Goal: Task Accomplishment & Management: Use online tool/utility

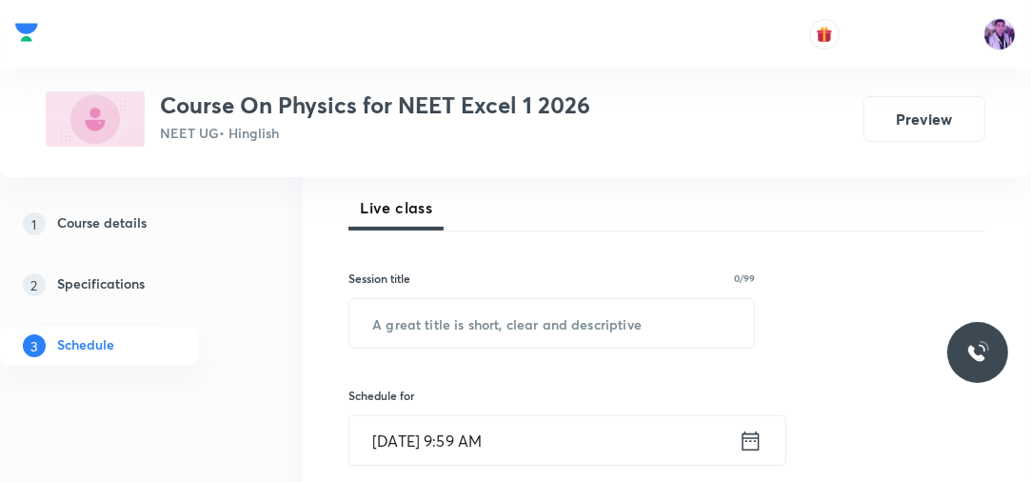
scroll to position [244, 0]
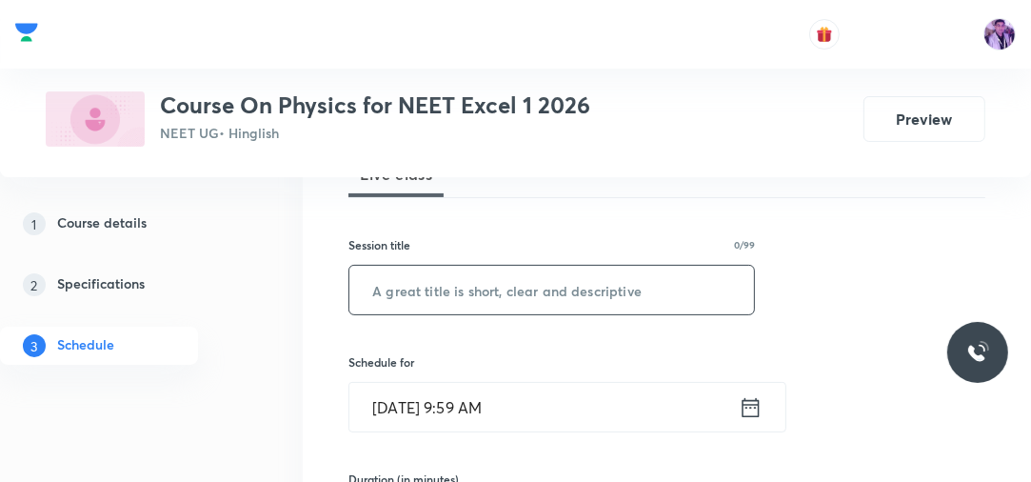
click at [662, 278] on input "text" at bounding box center [551, 290] width 405 height 49
type input "Ray Optics"
click at [481, 425] on input "Oct 5, 2025, 9:59 AM" at bounding box center [543, 407] width 389 height 49
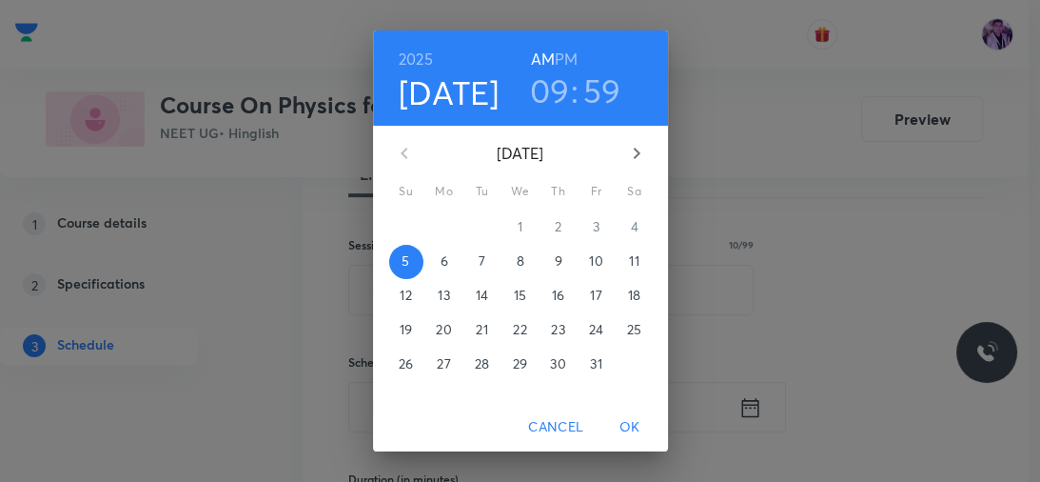
click at [562, 108] on h3 "09" at bounding box center [550, 90] width 40 height 40
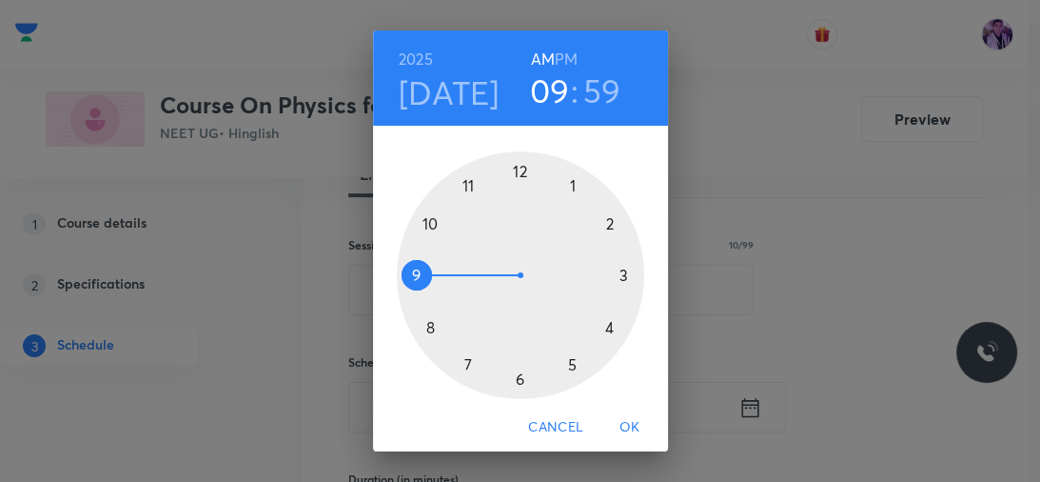
click at [422, 225] on div at bounding box center [520, 274] width 247 height 247
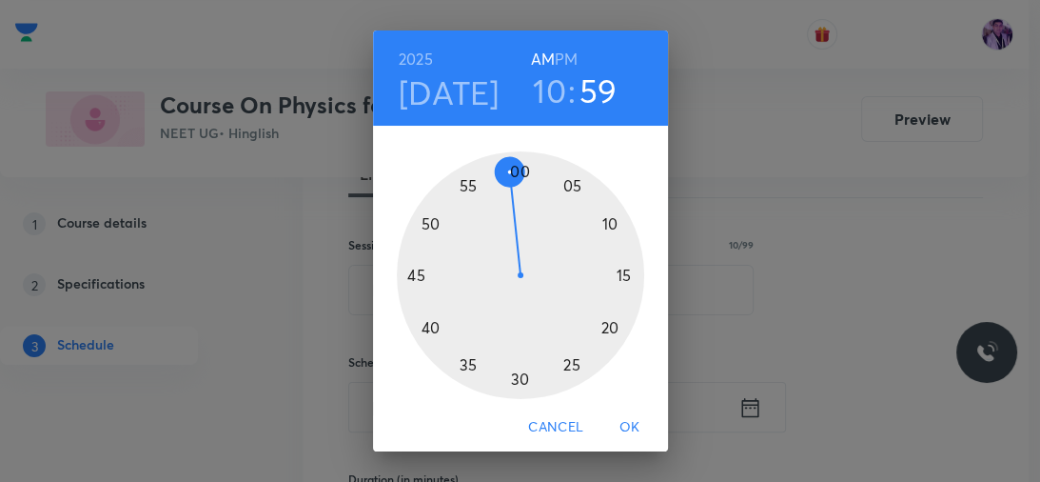
click at [422, 225] on div at bounding box center [520, 274] width 247 height 247
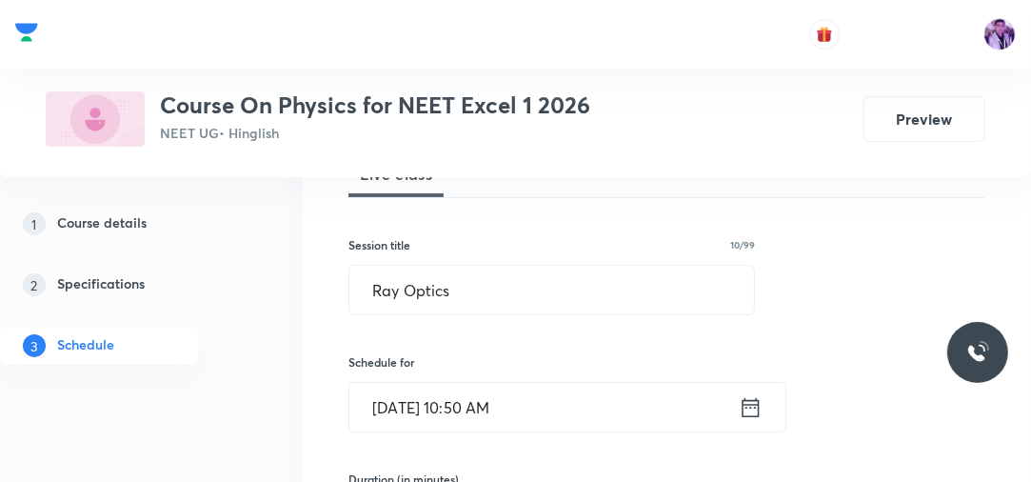
click at [491, 395] on input "Oct 5, 2025, 10:50 AM" at bounding box center [543, 407] width 389 height 49
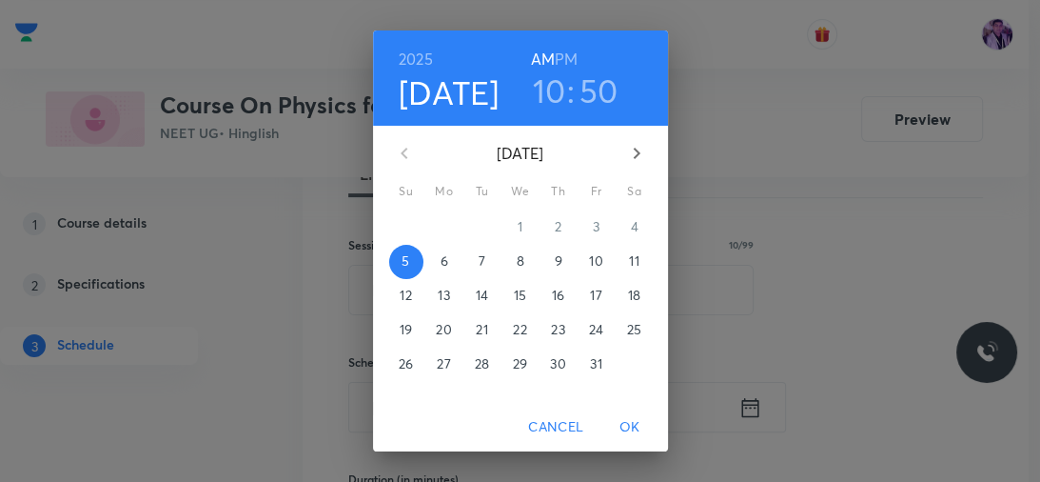
click at [591, 93] on h3 "50" at bounding box center [599, 90] width 39 height 40
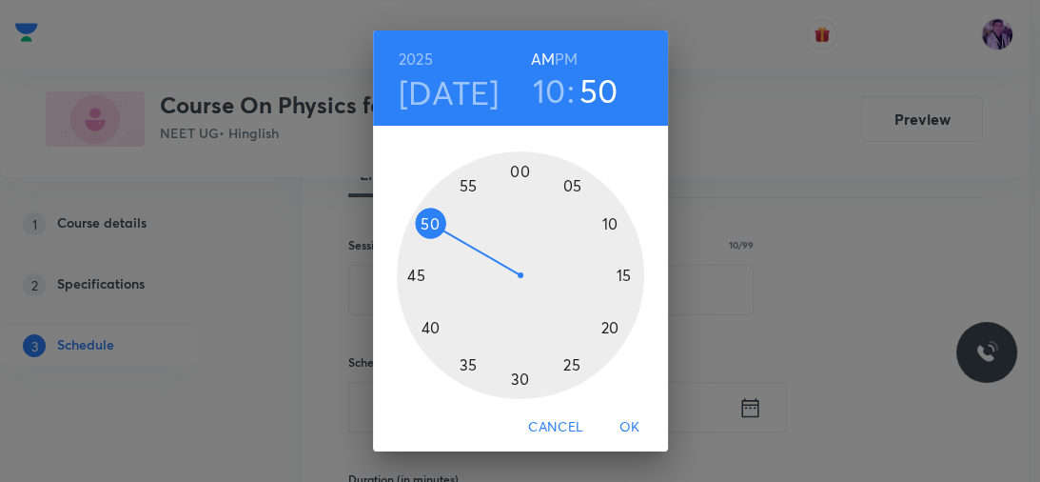
click at [606, 240] on div at bounding box center [520, 274] width 247 height 247
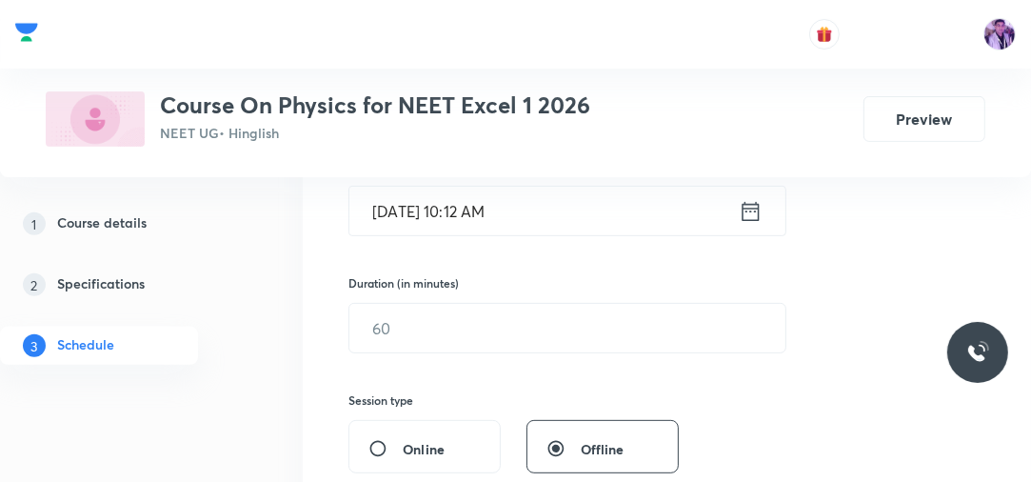
scroll to position [518, 0]
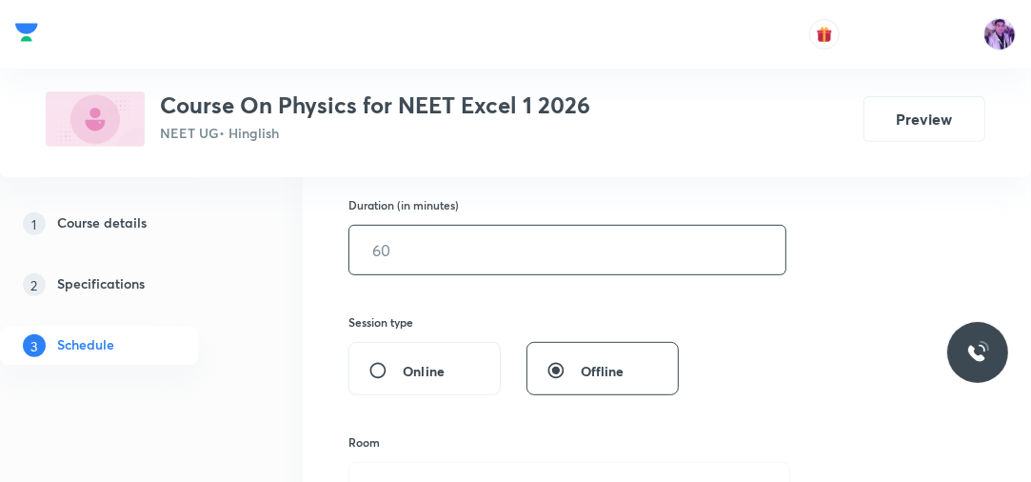
click at [449, 235] on input "text" at bounding box center [567, 250] width 436 height 49
type input "1"
type input "105"
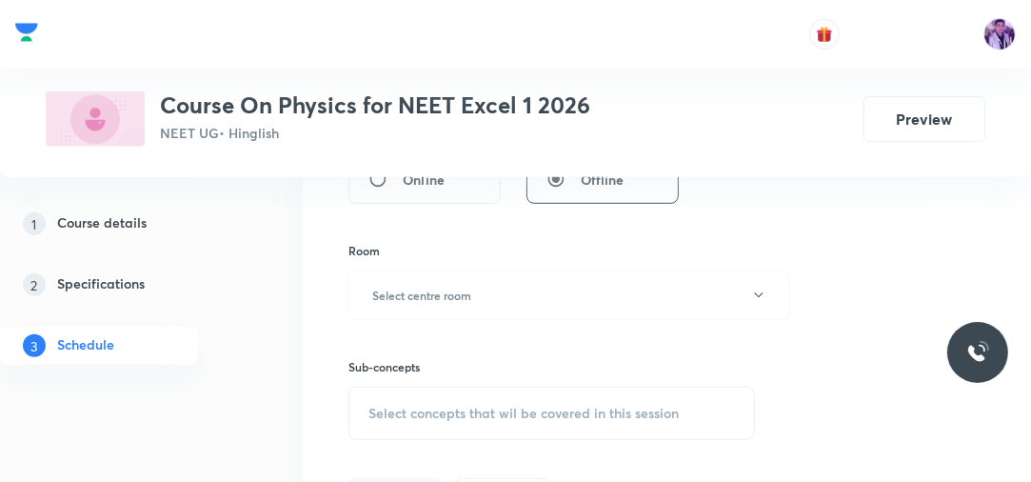
scroll to position [731, 0]
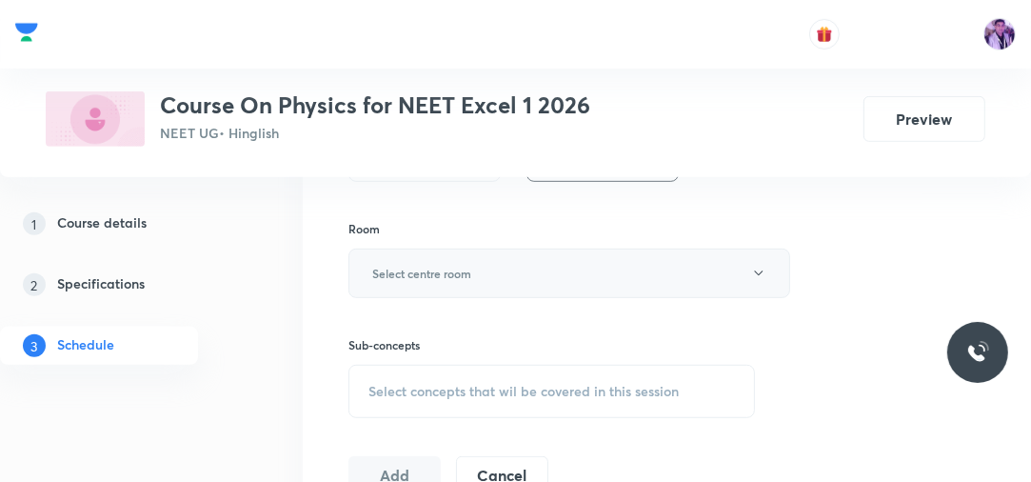
click at [390, 260] on button "Select centre room" at bounding box center [569, 272] width 442 height 49
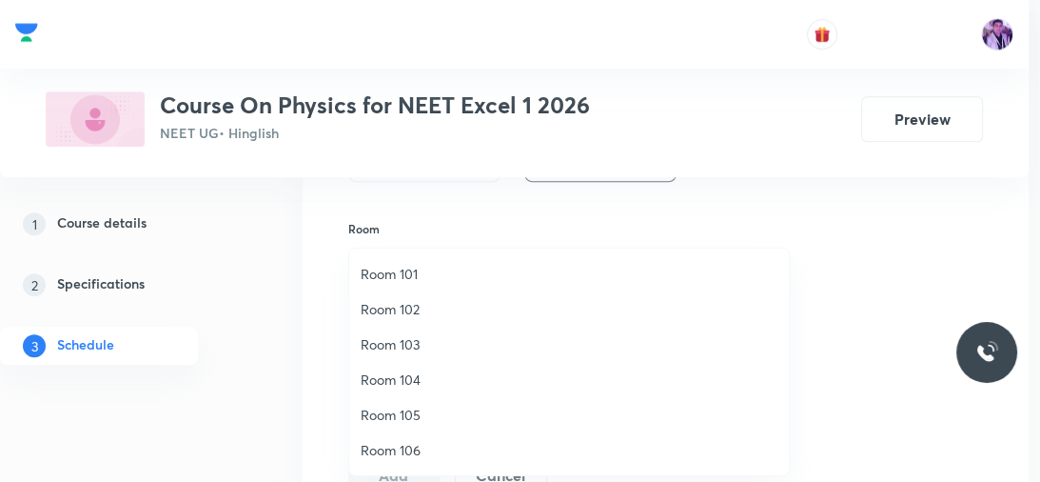
click at [439, 273] on span "Room 101" at bounding box center [569, 274] width 417 height 20
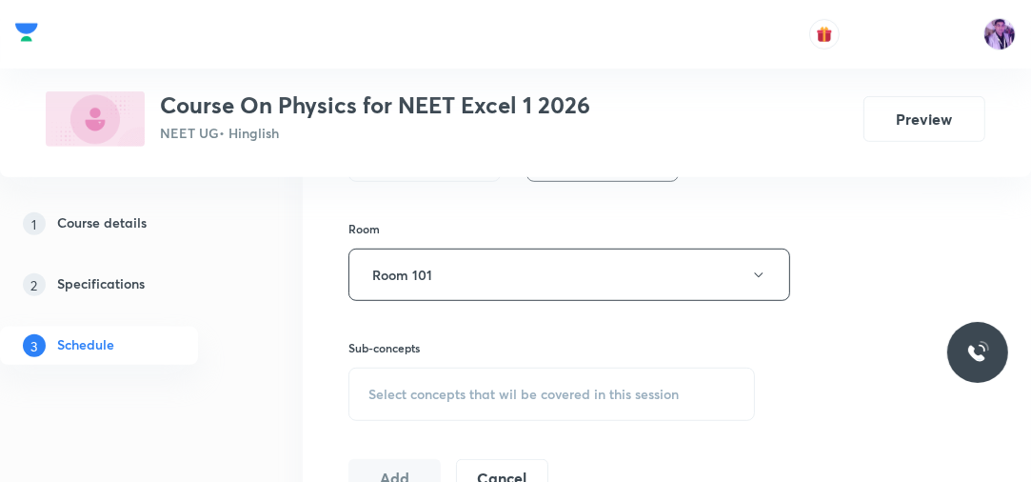
click at [444, 380] on div "Select concepts that wil be covered in this session" at bounding box center [551, 393] width 406 height 53
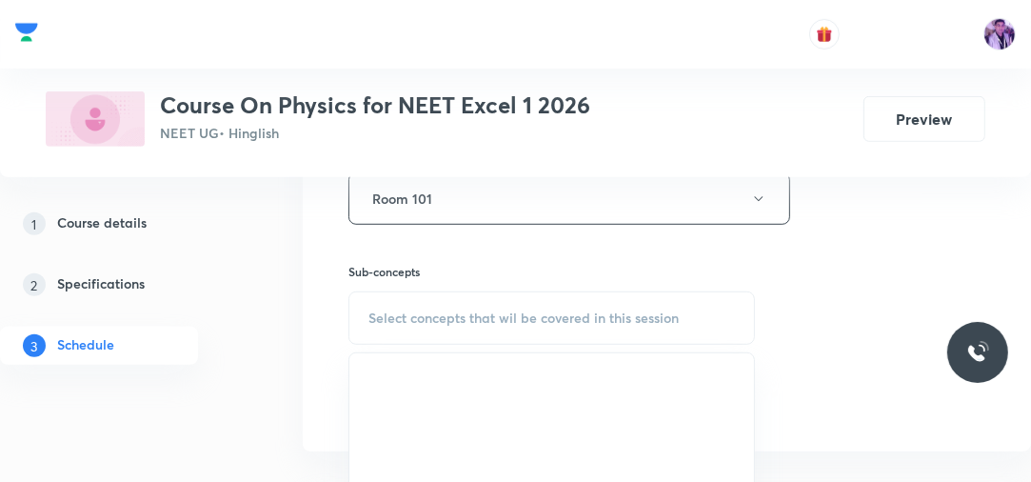
scroll to position [883, 0]
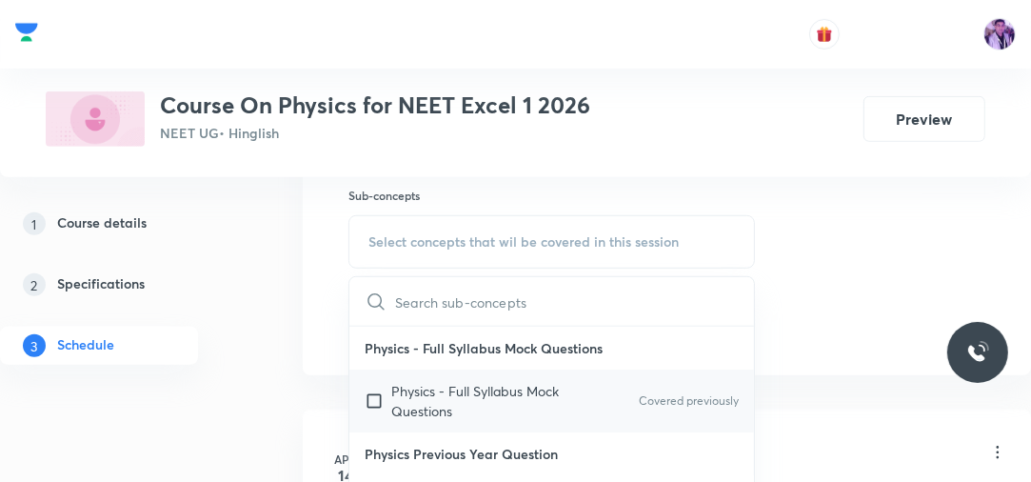
click at [489, 388] on p "Physics - Full Syllabus Mock Questions" at bounding box center [487, 401] width 192 height 40
checkbox input "true"
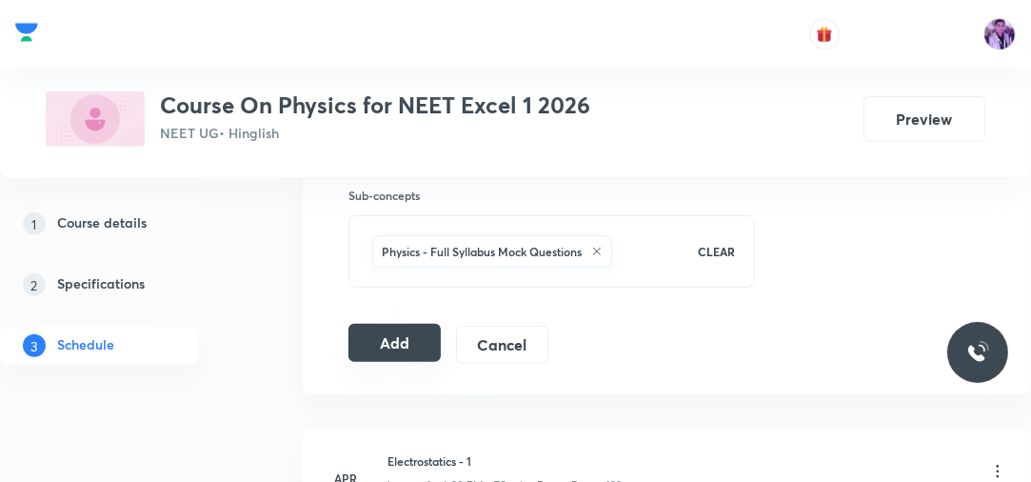
click at [405, 337] on button "Add" at bounding box center [394, 343] width 92 height 38
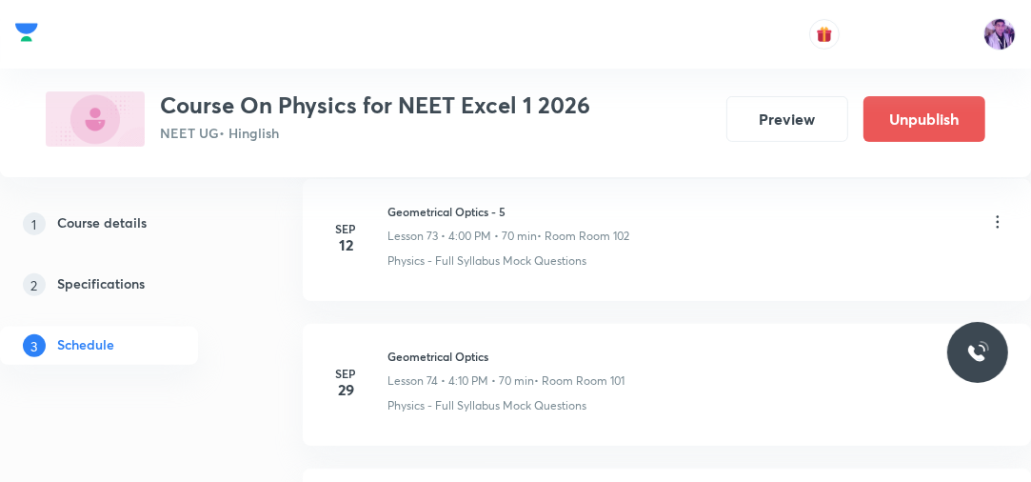
scroll to position [10962, 0]
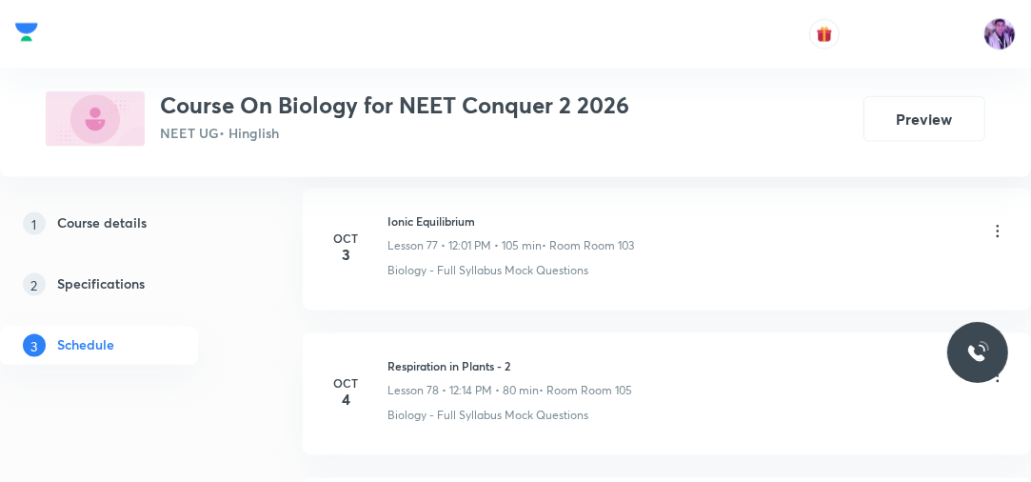
scroll to position [12362, 0]
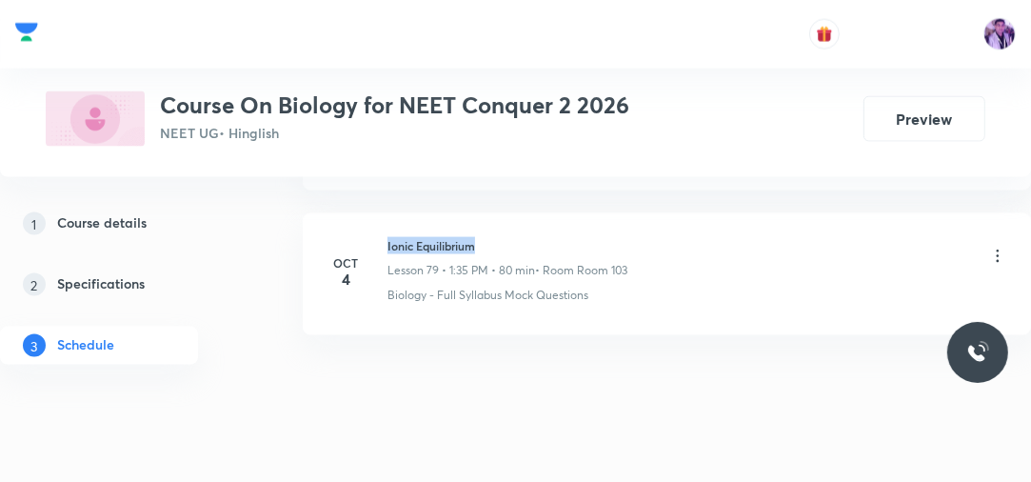
drag, startPoint x: 388, startPoint y: 213, endPoint x: 484, endPoint y: 209, distance: 95.3
click at [484, 237] on h6 "Ionic Equilibrium" at bounding box center [507, 245] width 240 height 17
copy h6 "Ionic Equilibrium"
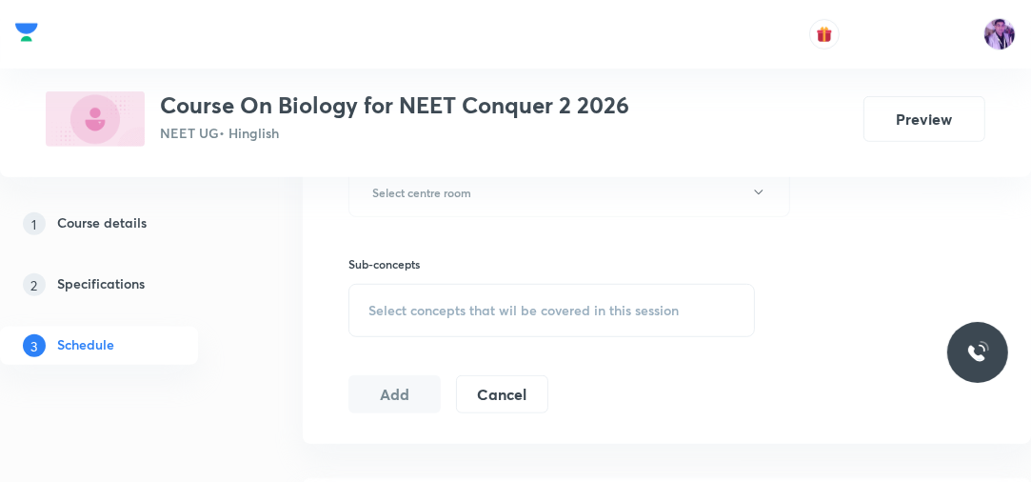
scroll to position [224, 0]
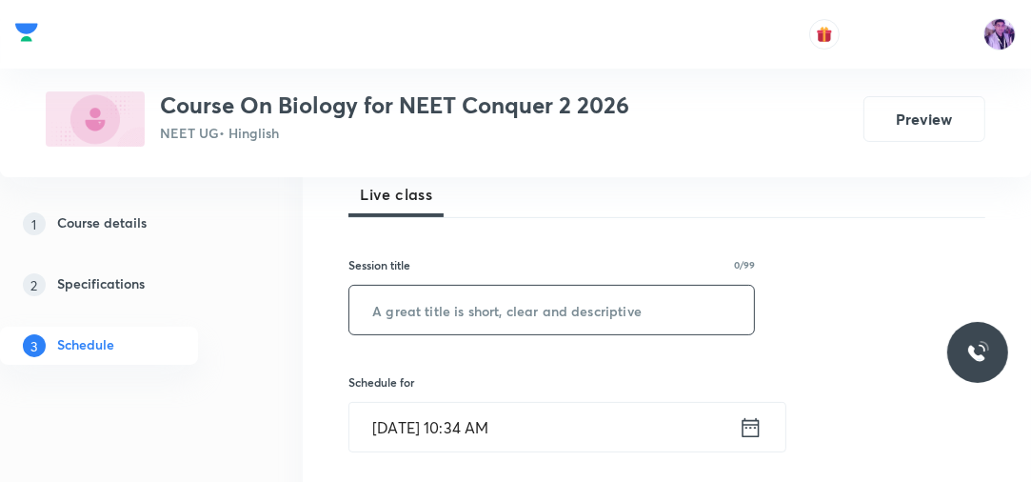
click at [513, 296] on input "text" at bounding box center [551, 310] width 405 height 49
paste input "Ionic Equilibrium"
type input "Ionic Equilibrium"
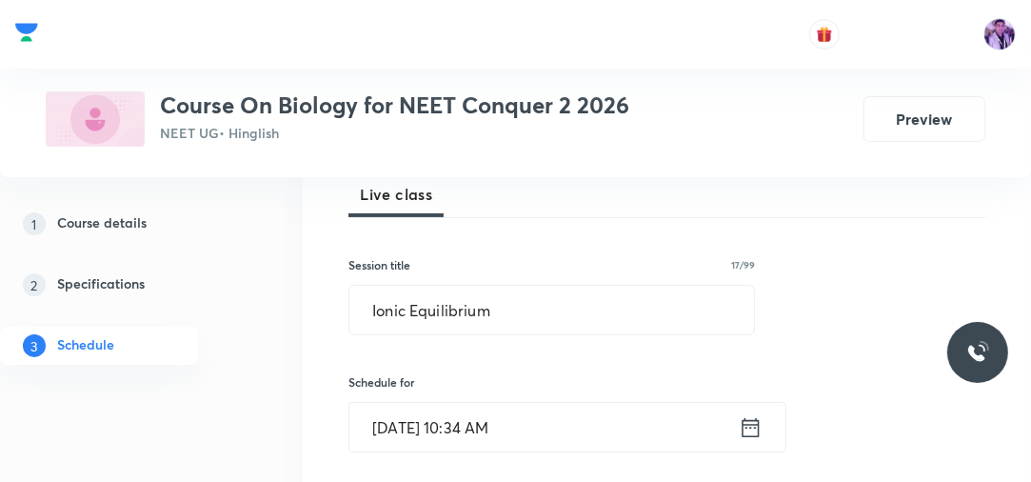
click at [484, 424] on input "Oct 5, 2025, 10:34 AM" at bounding box center [543, 427] width 389 height 49
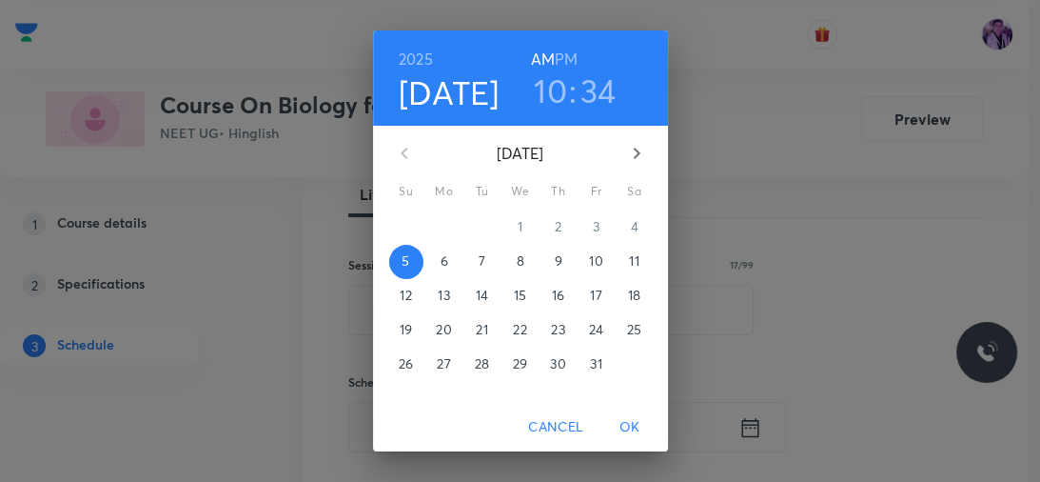
click at [548, 95] on h3 "10" at bounding box center [550, 90] width 33 height 40
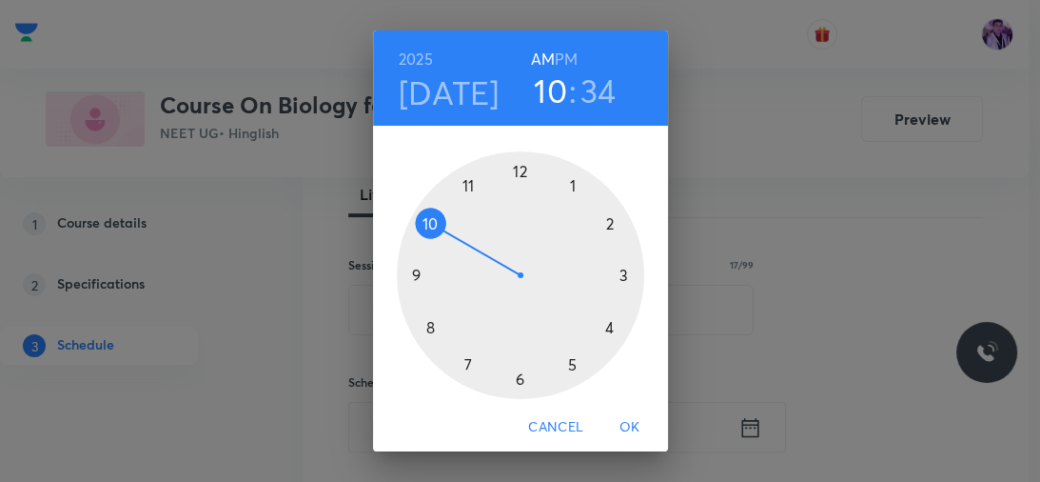
click at [465, 183] on div at bounding box center [520, 274] width 247 height 247
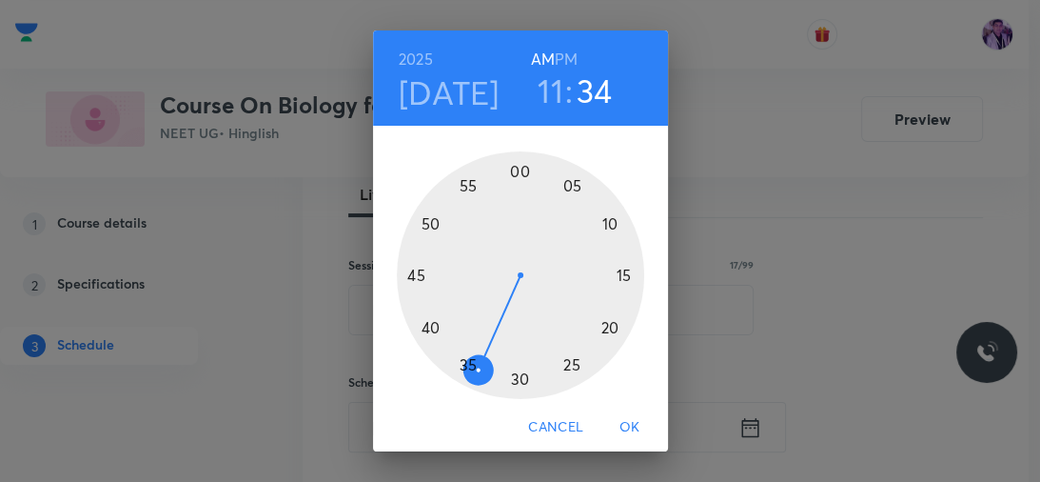
click at [515, 170] on div at bounding box center [520, 274] width 247 height 247
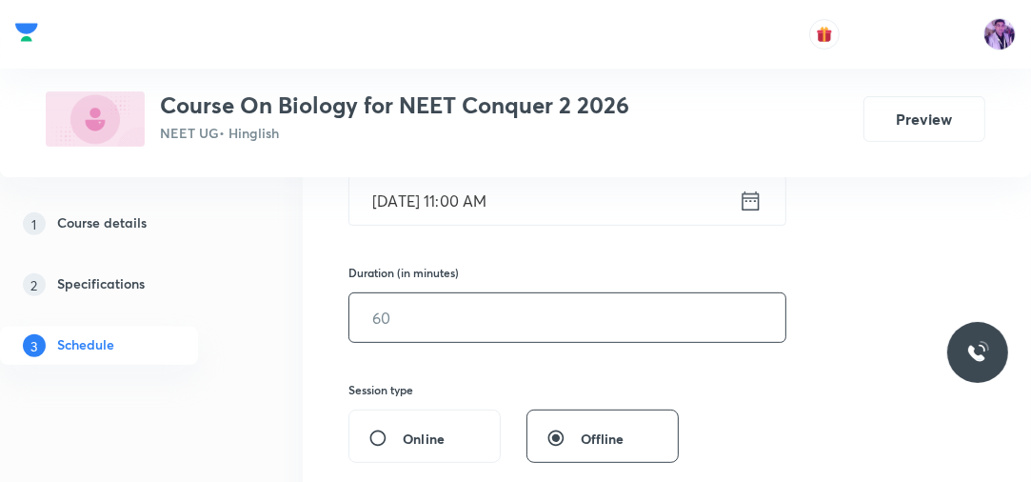
scroll to position [452, 0]
click at [476, 312] on input "text" at bounding box center [567, 315] width 436 height 49
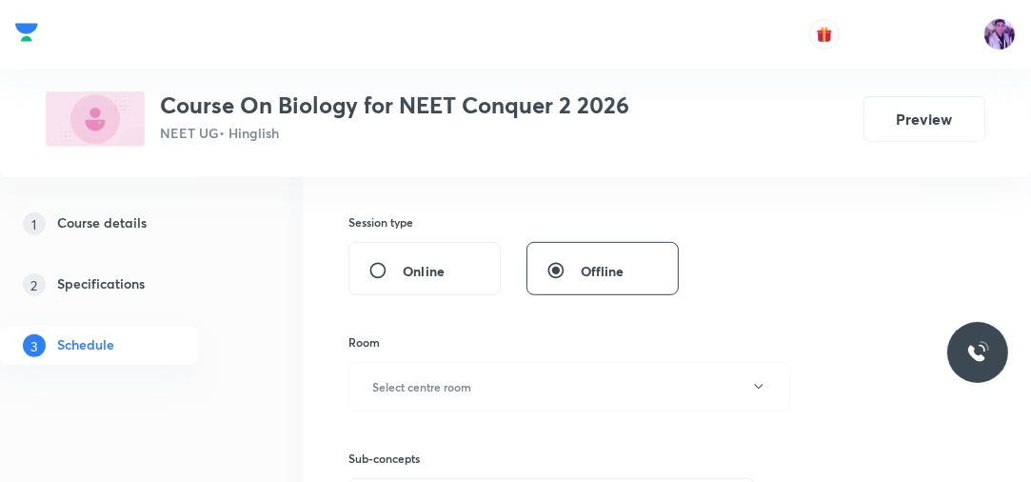
scroll to position [681, 0]
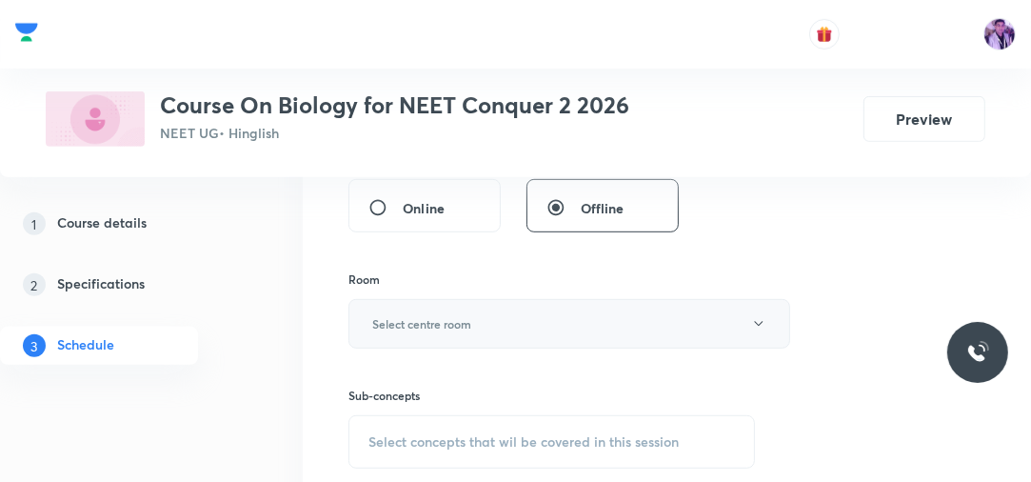
type input "105"
click at [449, 326] on h6 "Select centre room" at bounding box center [421, 323] width 99 height 17
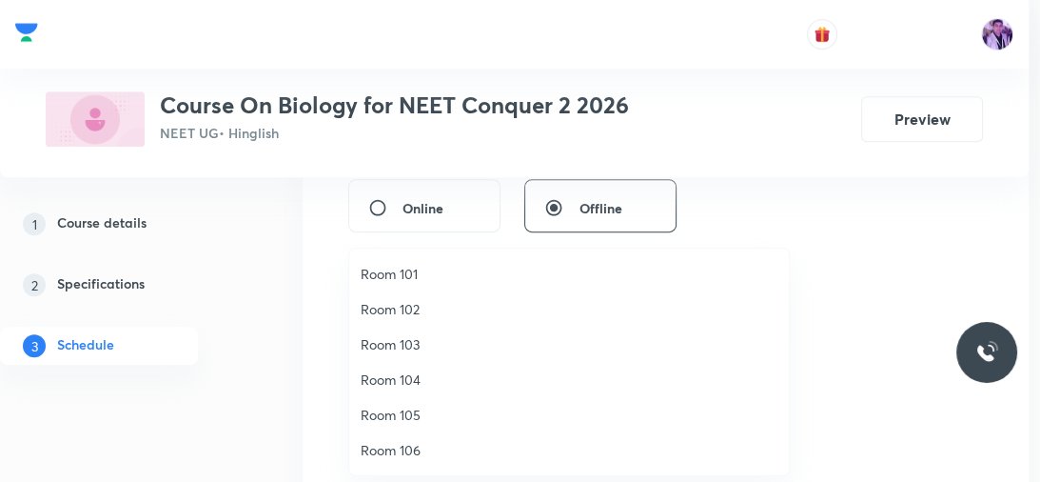
click at [441, 306] on span "Room 102" at bounding box center [569, 309] width 417 height 20
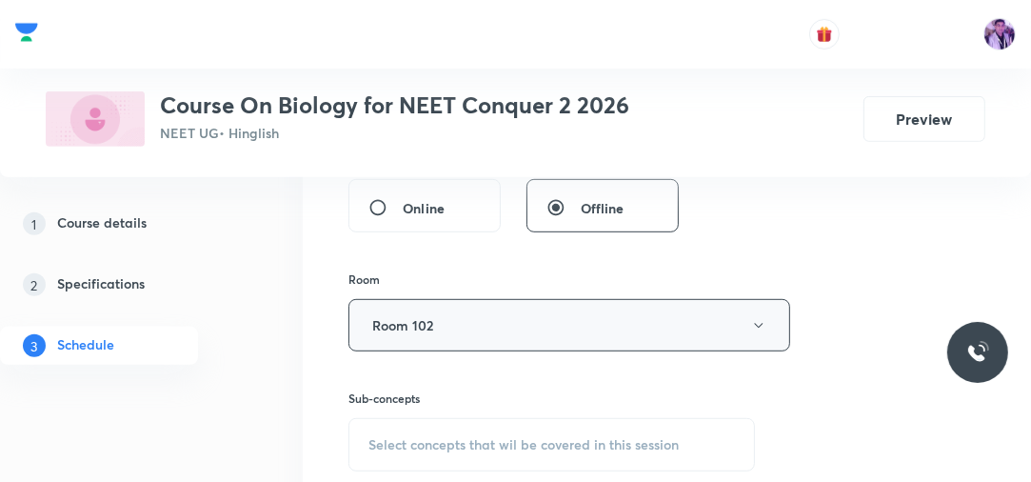
click at [465, 325] on button "Room 102" at bounding box center [569, 325] width 442 height 52
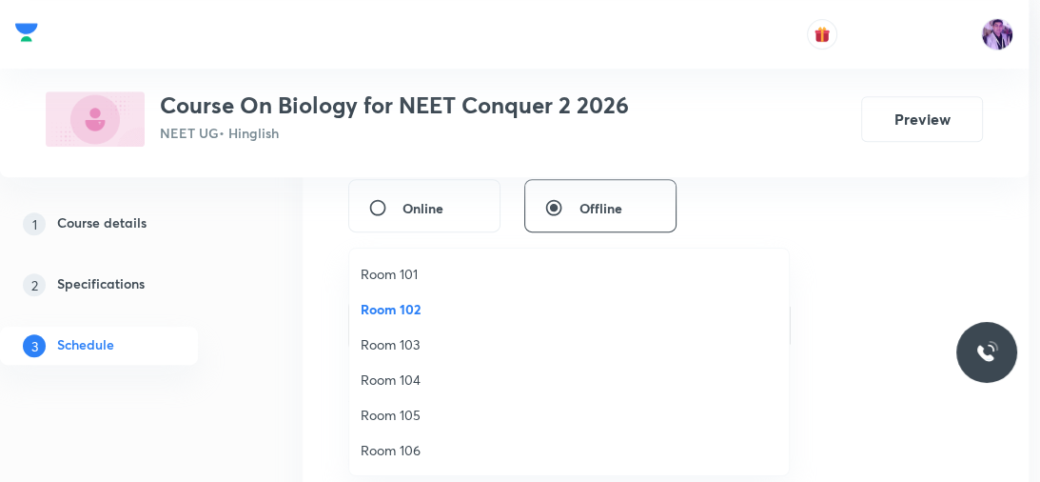
click at [432, 351] on span "Room 103" at bounding box center [569, 344] width 417 height 20
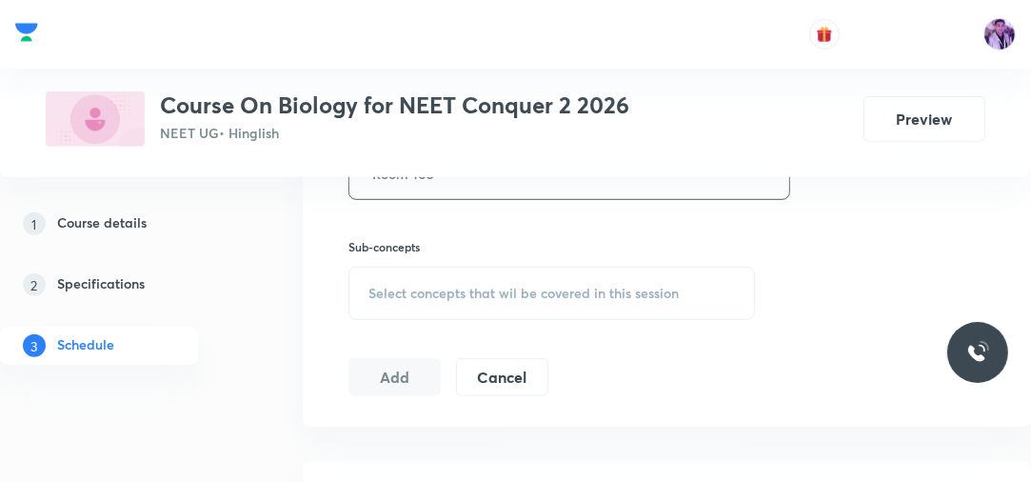
scroll to position [833, 0]
click at [434, 277] on div "Select concepts that wil be covered in this session" at bounding box center [551, 292] width 406 height 53
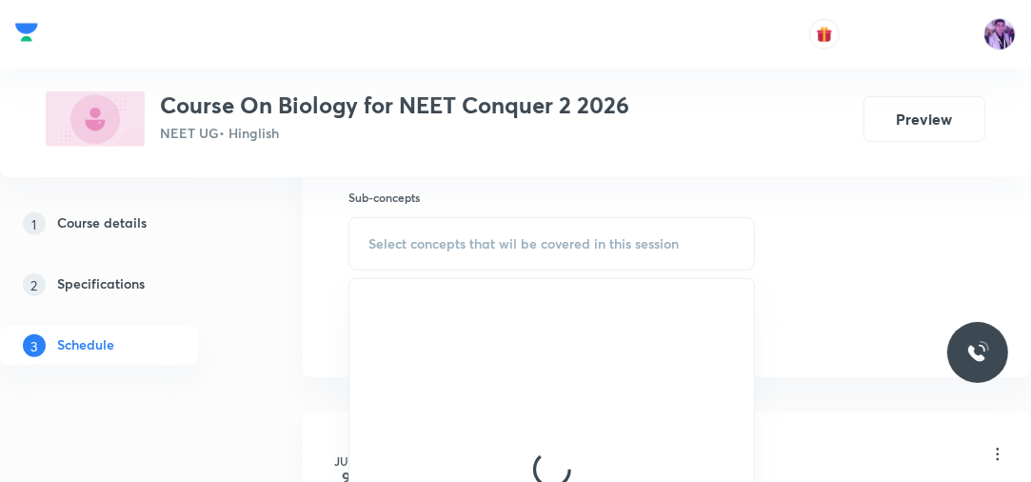
scroll to position [909, 0]
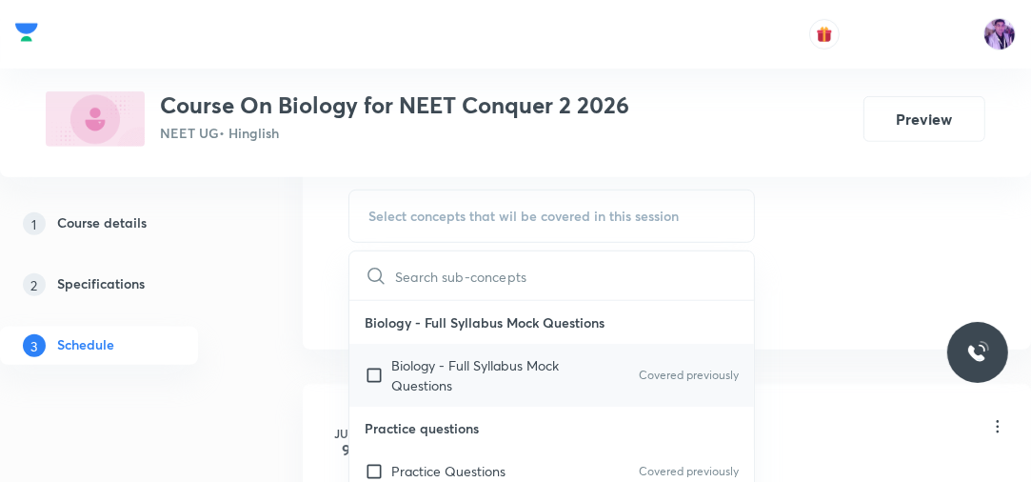
click at [411, 374] on p "Biology - Full Syllabus Mock Questions" at bounding box center [487, 375] width 192 height 40
checkbox input "true"
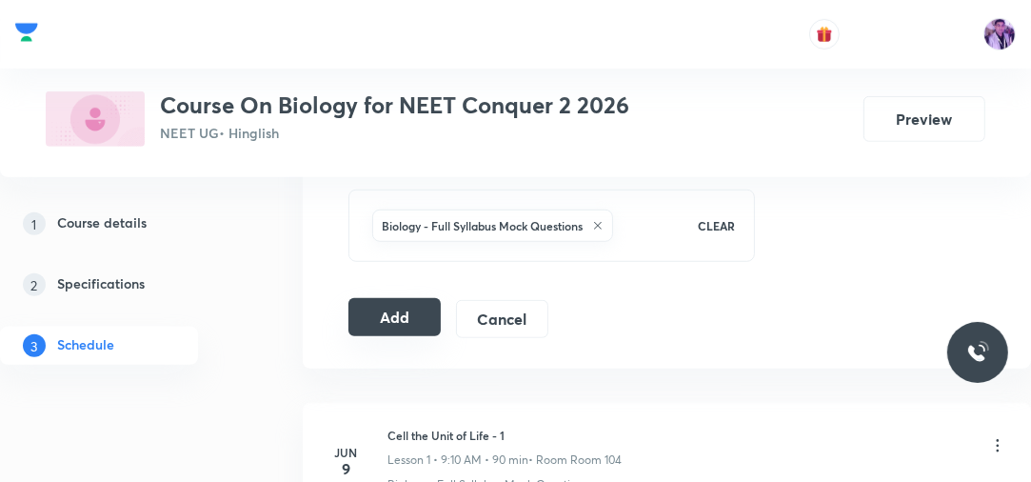
click at [396, 305] on button "Add" at bounding box center [394, 317] width 92 height 38
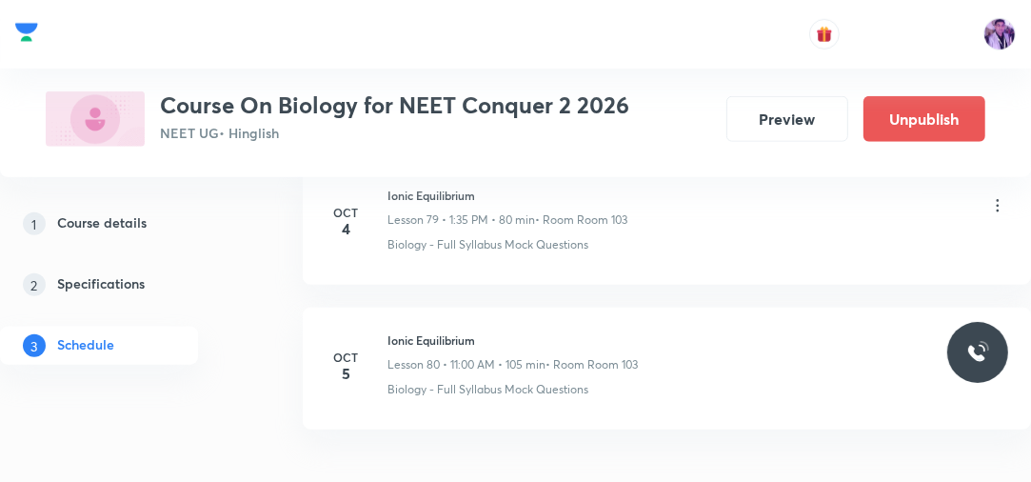
scroll to position [11597, 0]
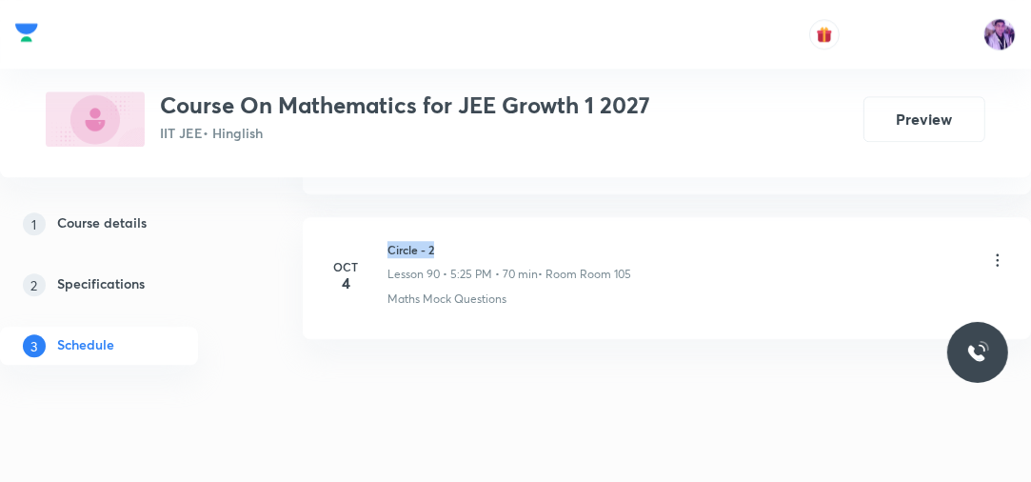
drag, startPoint x: 388, startPoint y: 212, endPoint x: 457, endPoint y: 210, distance: 68.6
click at [457, 241] on h6 "Circle - 2" at bounding box center [509, 249] width 244 height 17
copy h6 "Circle - 2"
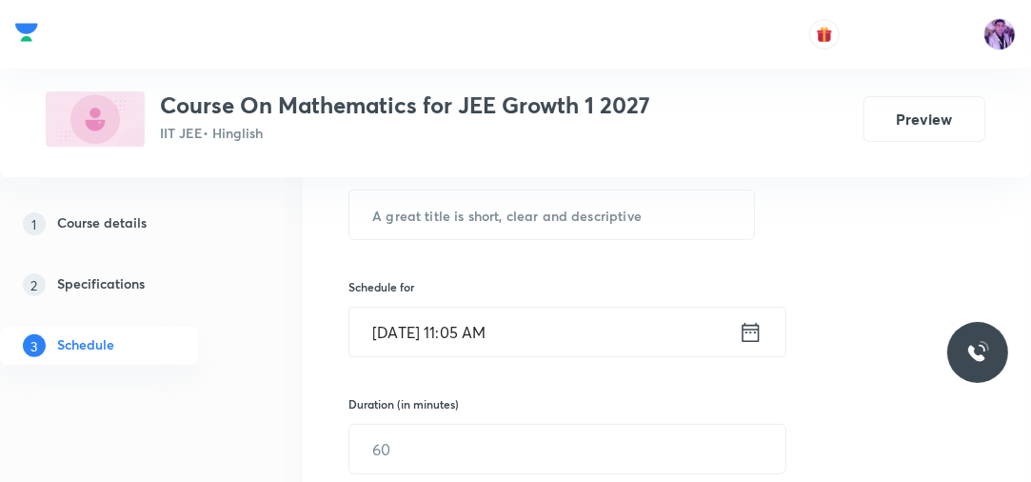
scroll to position [250, 0]
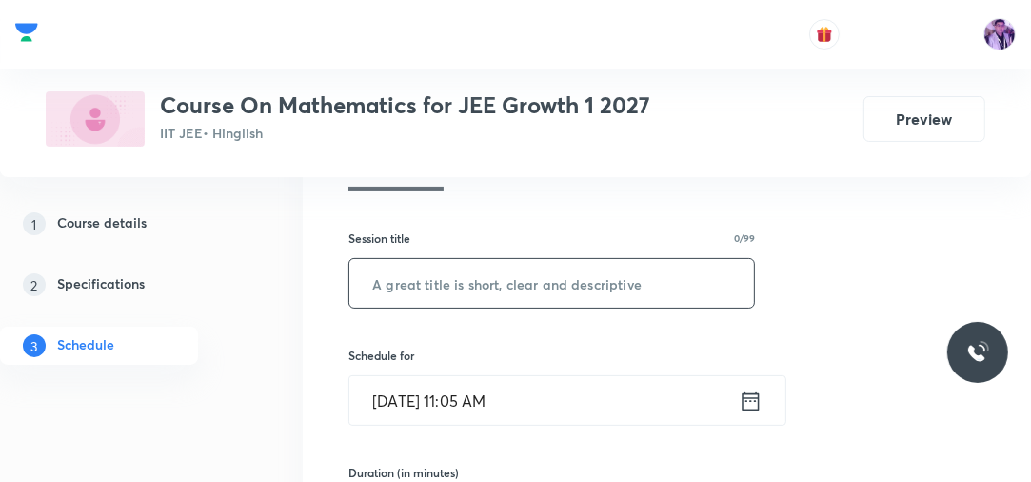
click at [549, 291] on input "text" at bounding box center [551, 283] width 405 height 49
paste input "Circle - 2"
type input "Circle - 3"
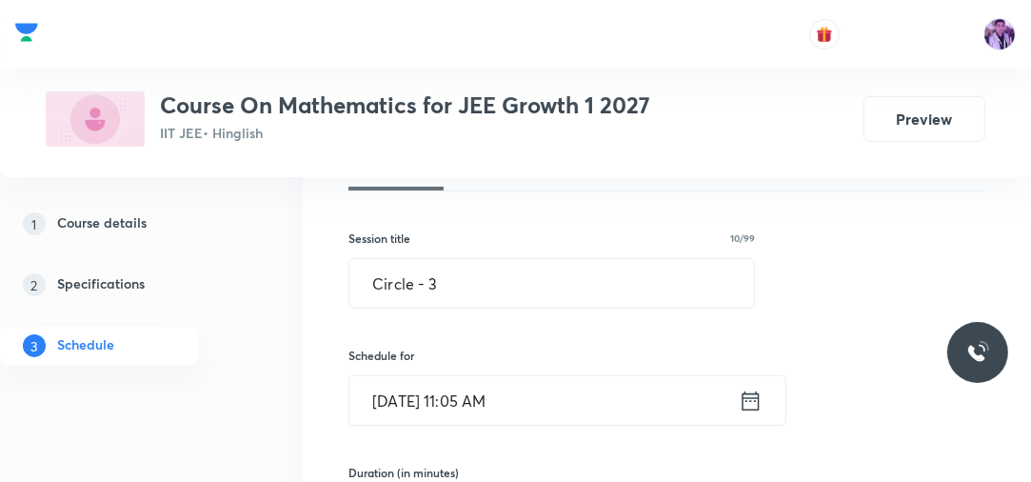
click at [476, 411] on input "Oct 5, 2025, 11:05 AM" at bounding box center [543, 400] width 389 height 49
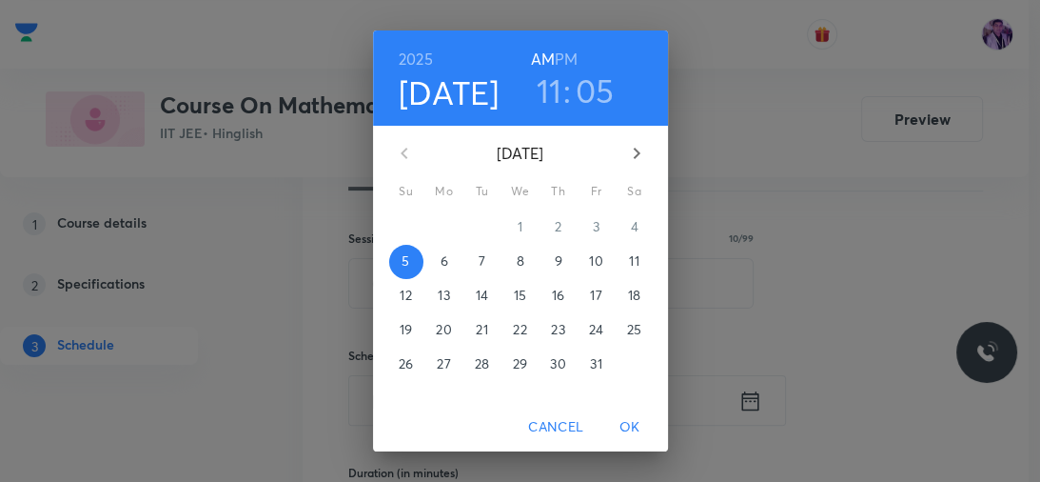
click at [547, 89] on h3 "11" at bounding box center [550, 90] width 26 height 40
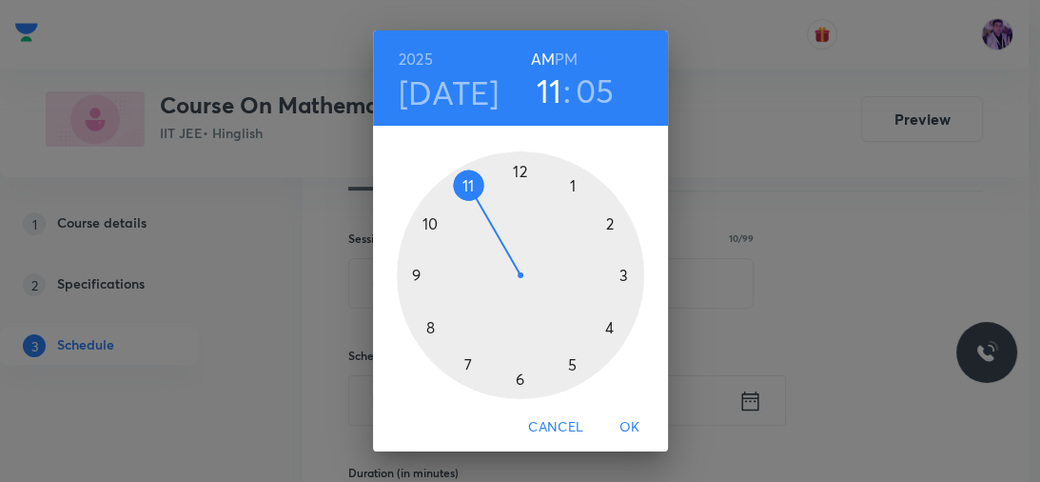
click at [555, 49] on h6 "PM" at bounding box center [566, 59] width 23 height 27
click at [514, 169] on div at bounding box center [520, 274] width 247 height 247
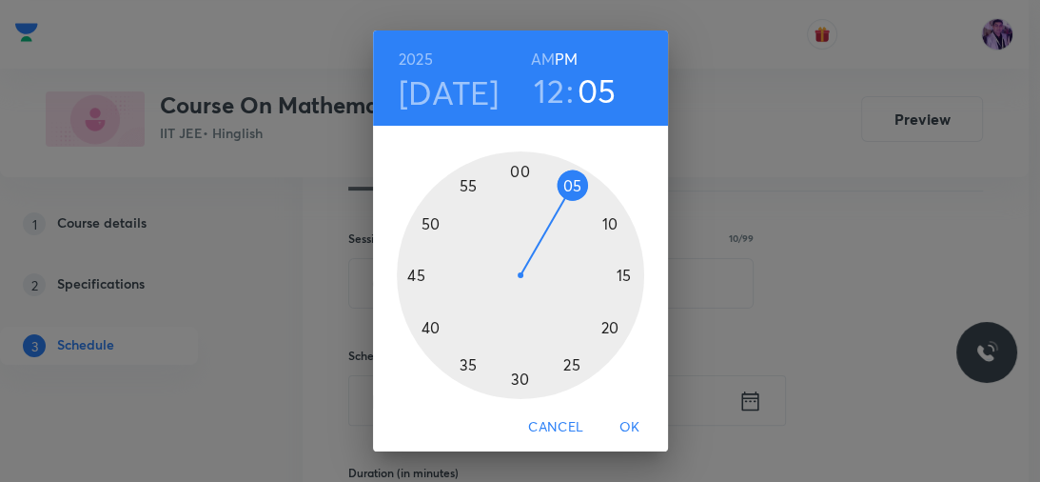
click at [563, 183] on div at bounding box center [520, 274] width 247 height 247
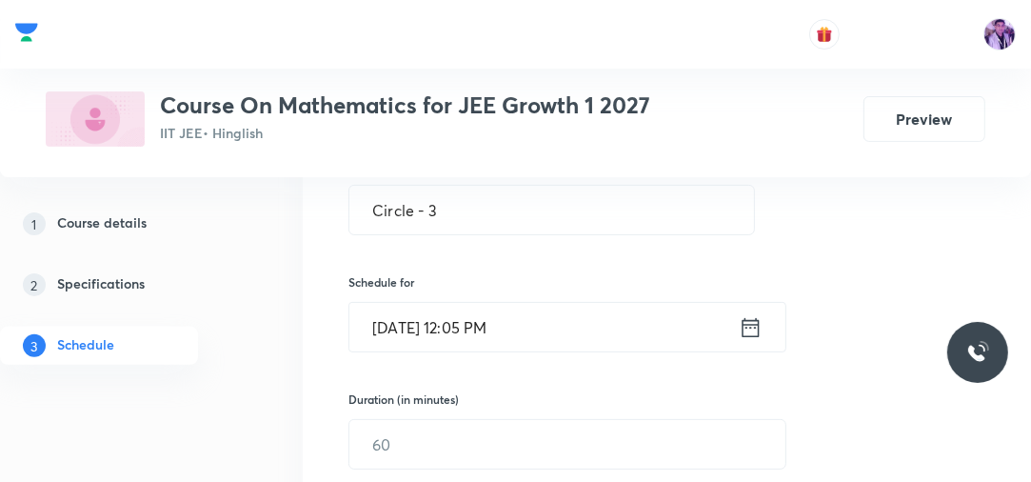
scroll to position [403, 0]
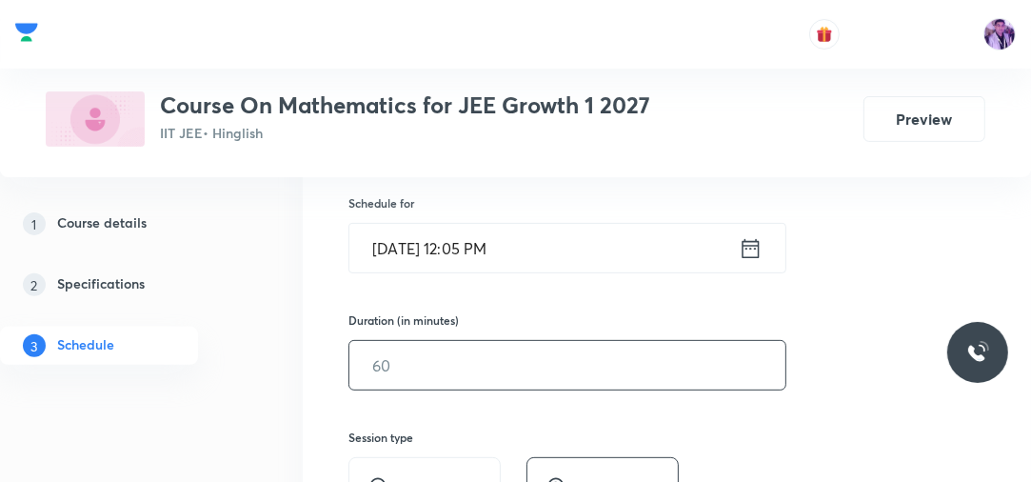
click at [426, 366] on input "text" at bounding box center [567, 365] width 436 height 49
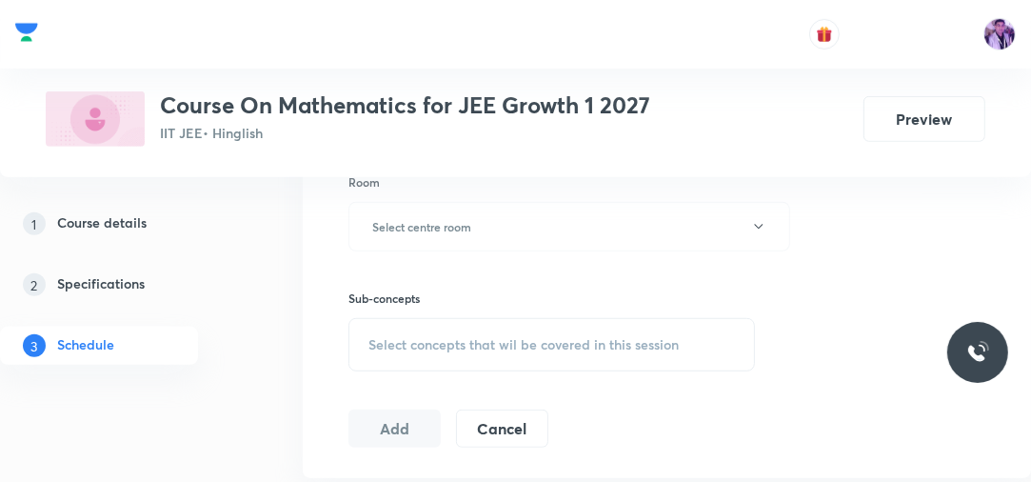
scroll to position [783, 0]
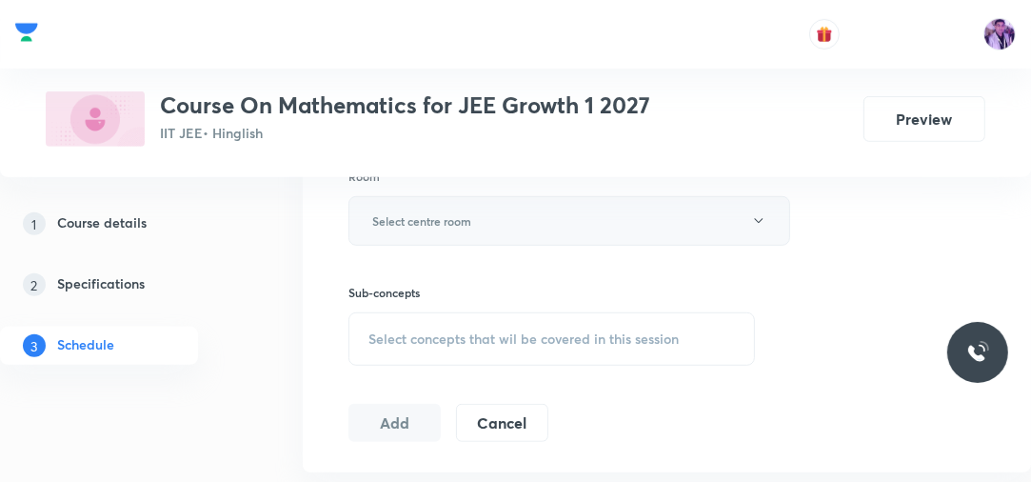
type input "90"
click at [431, 232] on button "Select centre room" at bounding box center [569, 220] width 442 height 49
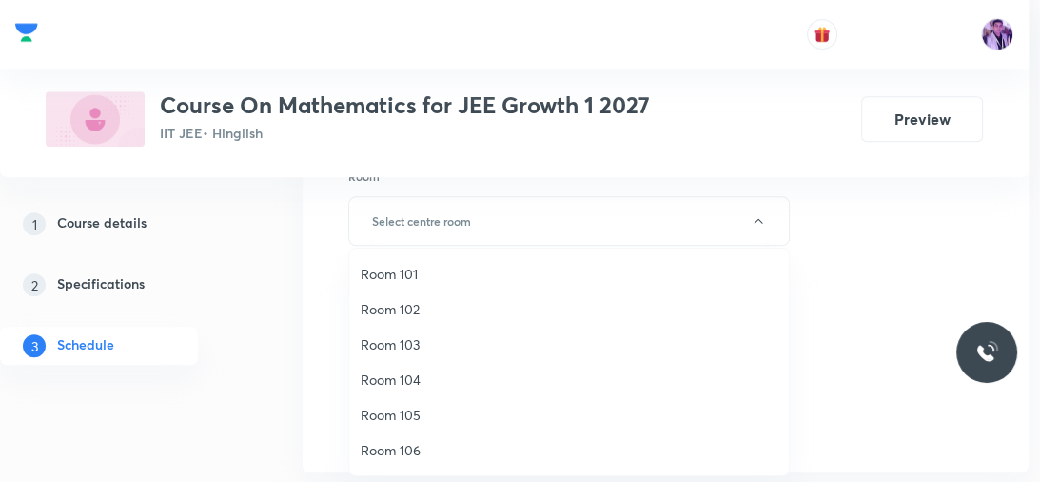
click at [405, 414] on span "Room 105" at bounding box center [569, 415] width 417 height 20
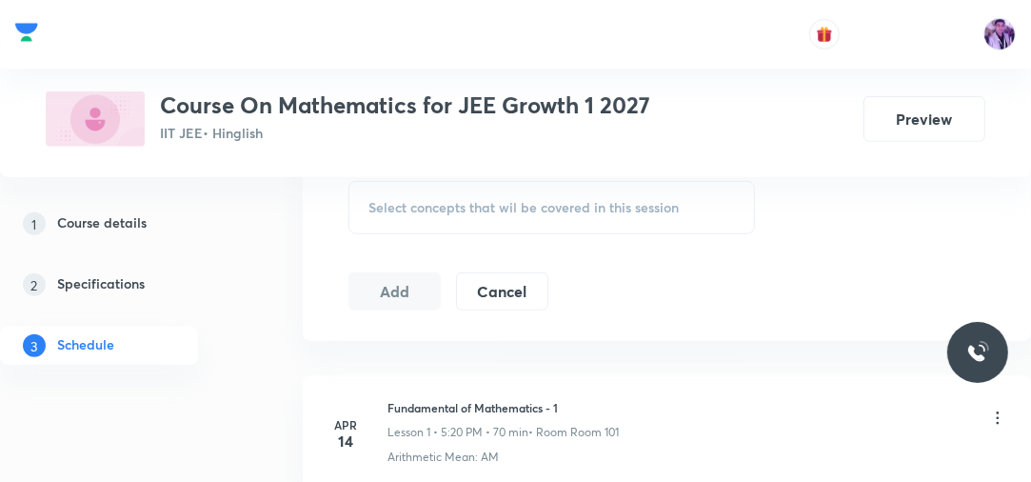
scroll to position [936, 0]
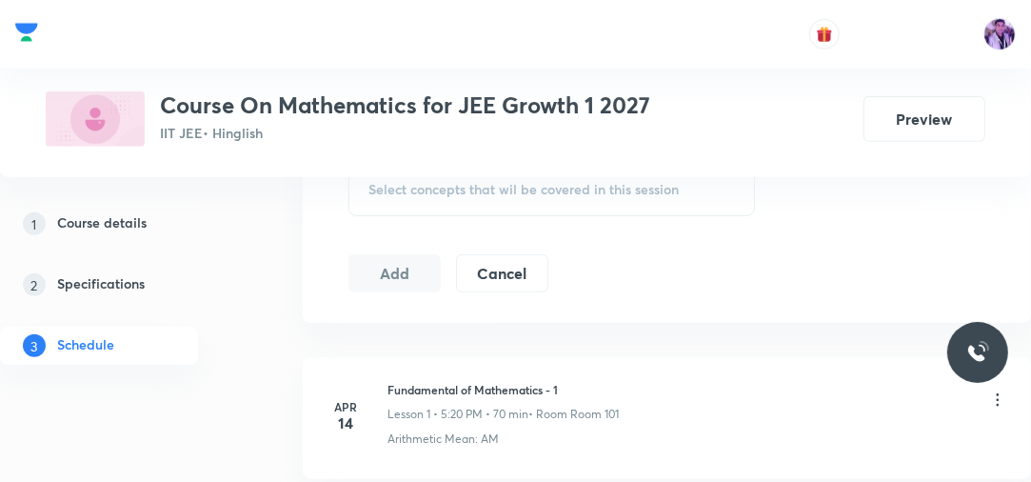
click at [602, 194] on span "Select concepts that wil be covered in this session" at bounding box center [523, 189] width 310 height 15
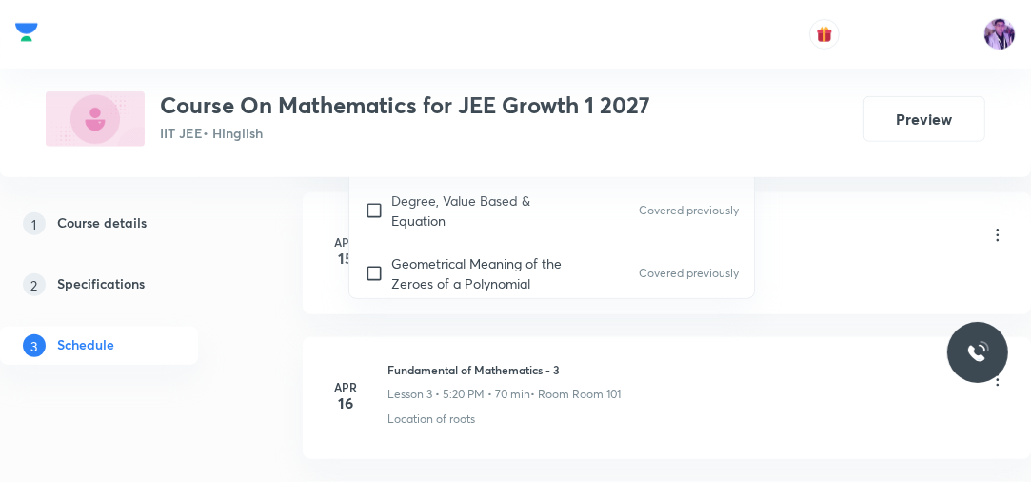
scroll to position [1246, 0]
click at [434, 278] on p "Geometrical Meaning of the Zeroes of a Polynomial" at bounding box center [487, 272] width 192 height 40
checkbox input "true"
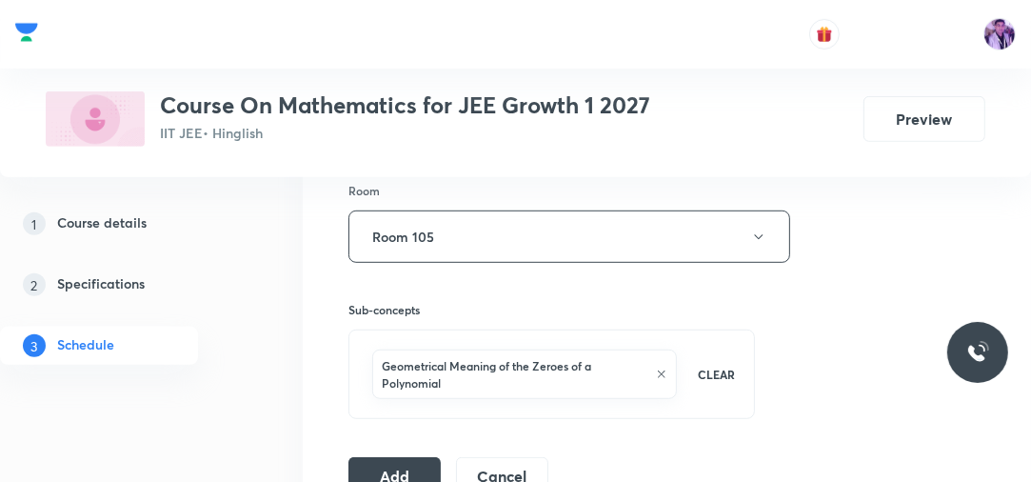
scroll to position [713, 0]
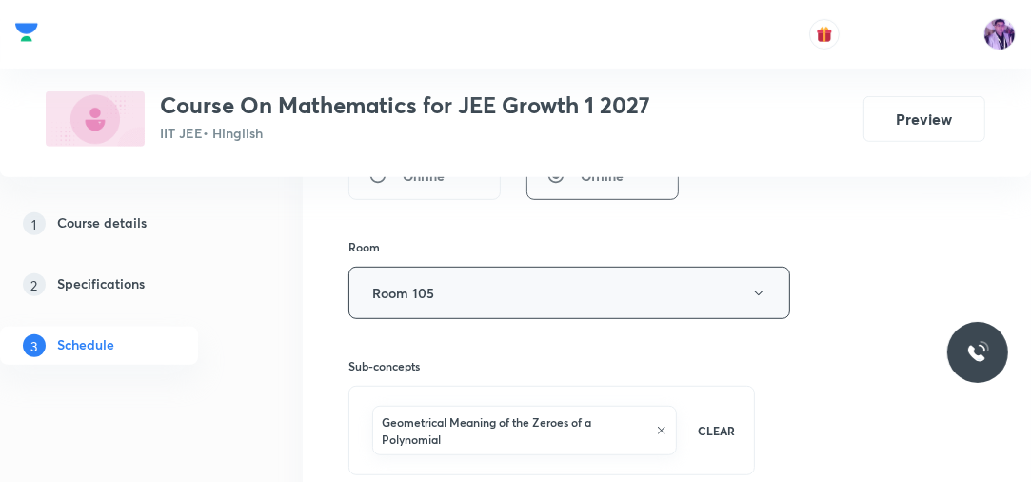
click at [455, 301] on button "Room 105" at bounding box center [569, 293] width 442 height 52
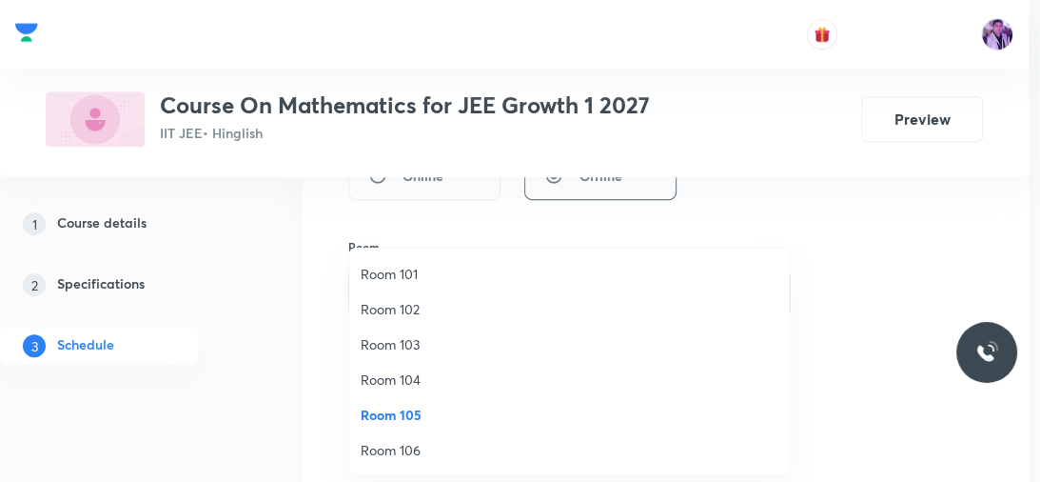
click at [426, 267] on span "Room 101" at bounding box center [569, 274] width 417 height 20
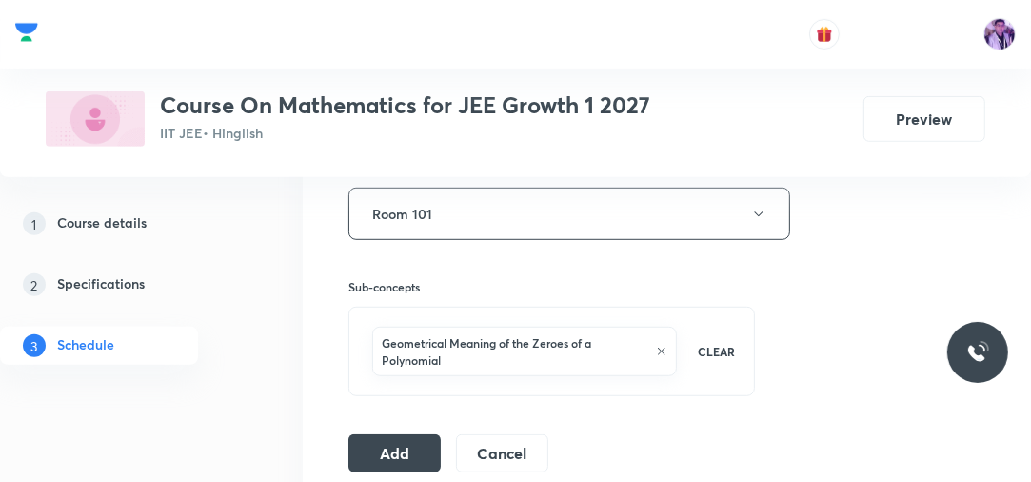
scroll to position [865, 0]
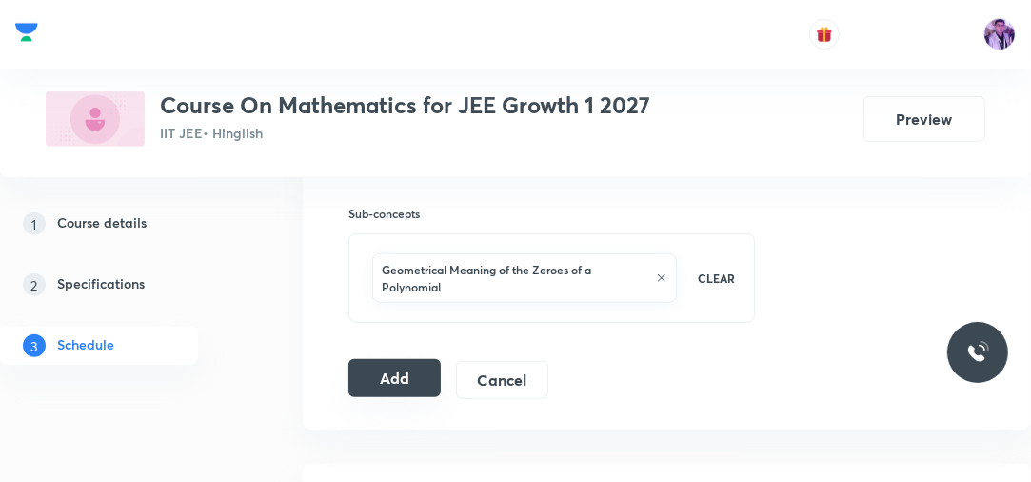
click at [375, 359] on button "Add" at bounding box center [394, 378] width 92 height 38
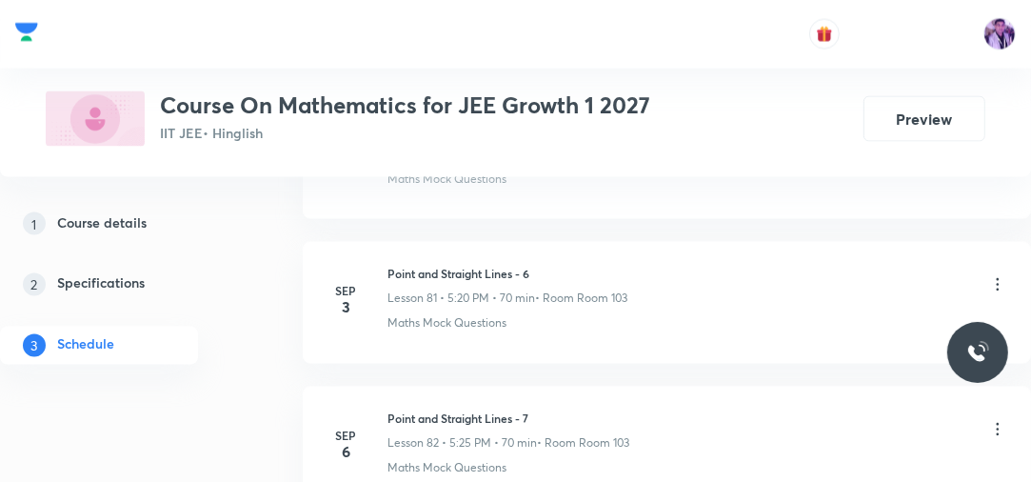
scroll to position [13987, 0]
